Goal: Communication & Community: Participate in discussion

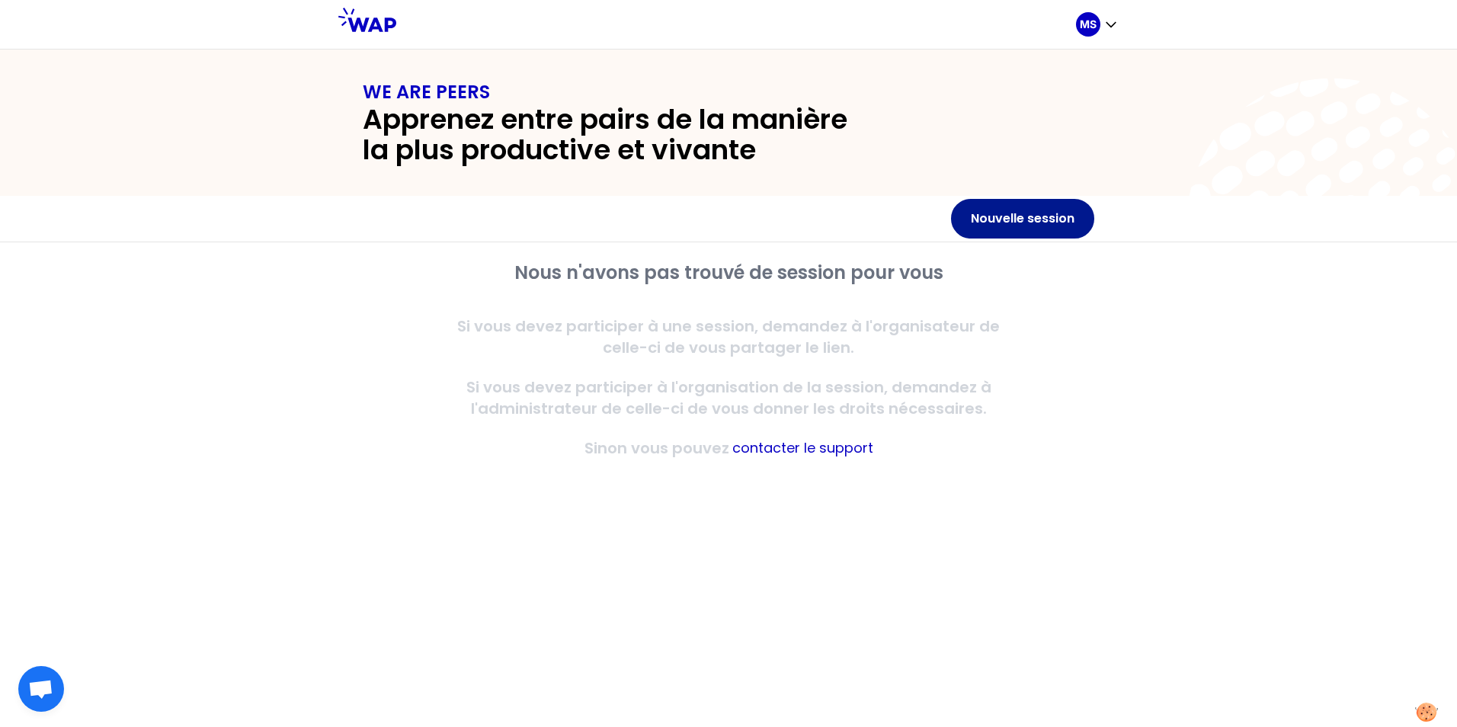
click at [1032, 219] on button "Nouvelle session" at bounding box center [1022, 219] width 143 height 40
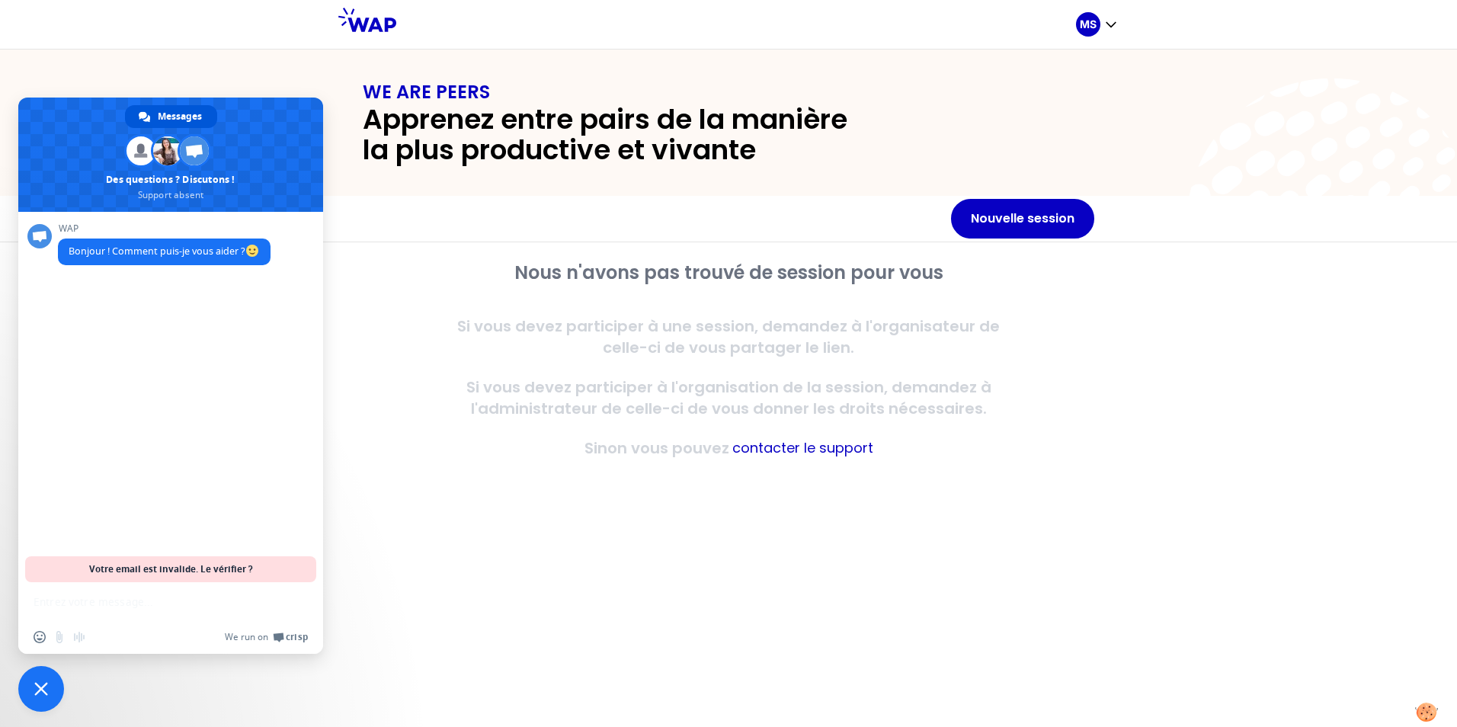
click at [146, 616] on div "Insérer un emoji Envoyer un fichier Message audio We run on Crisp" at bounding box center [170, 618] width 305 height 72
click at [1044, 224] on button "Nouvelle session" at bounding box center [1022, 219] width 143 height 40
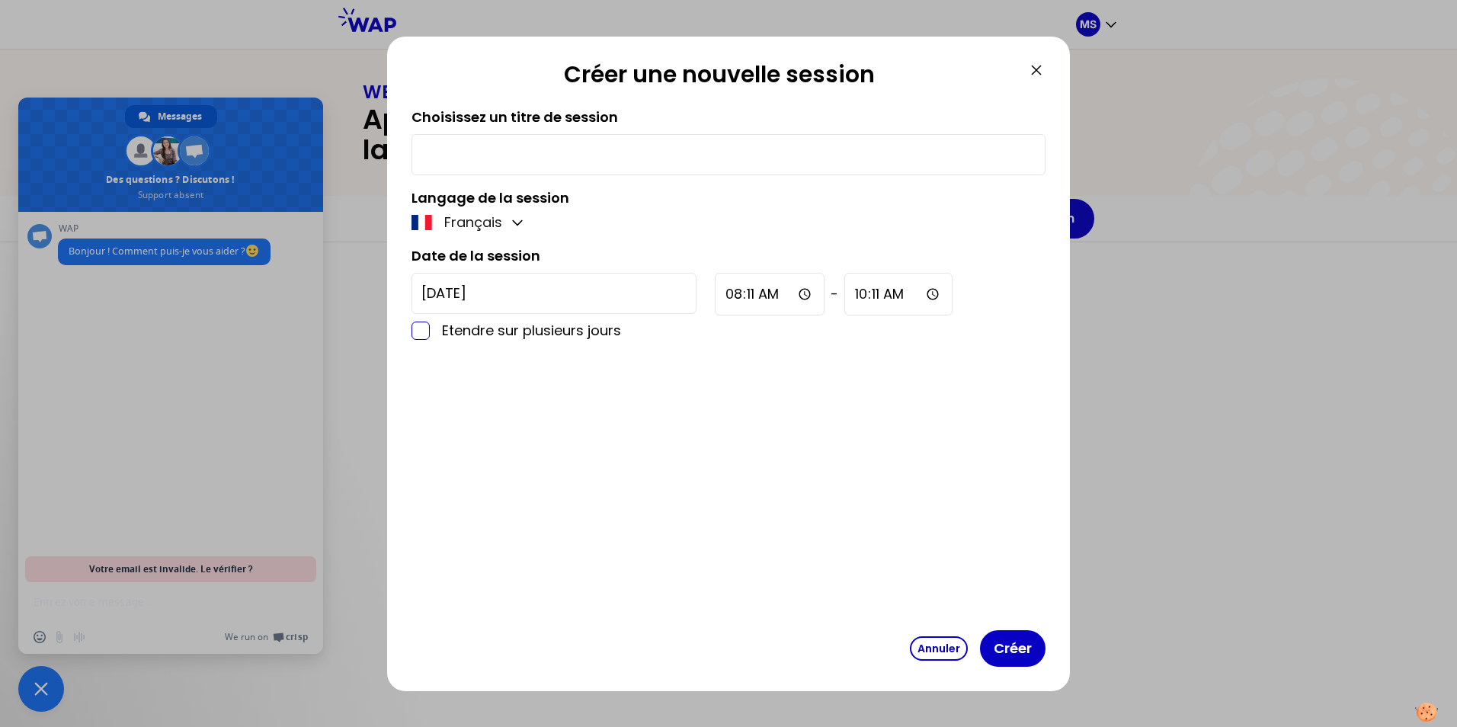
click at [420, 336] on input "checkbox" at bounding box center [420, 331] width 18 height 18
checkbox input "true"
click at [40, 693] on div at bounding box center [728, 363] width 1457 height 727
